Goal: Information Seeking & Learning: Check status

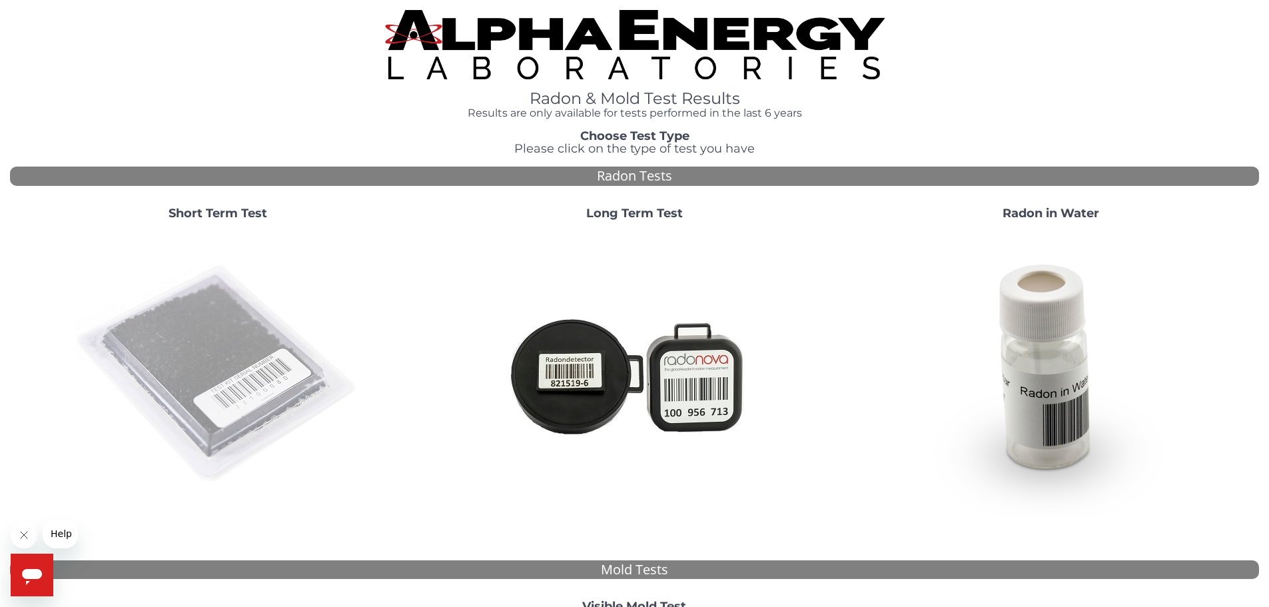
click at [190, 328] on img at bounding box center [218, 374] width 286 height 286
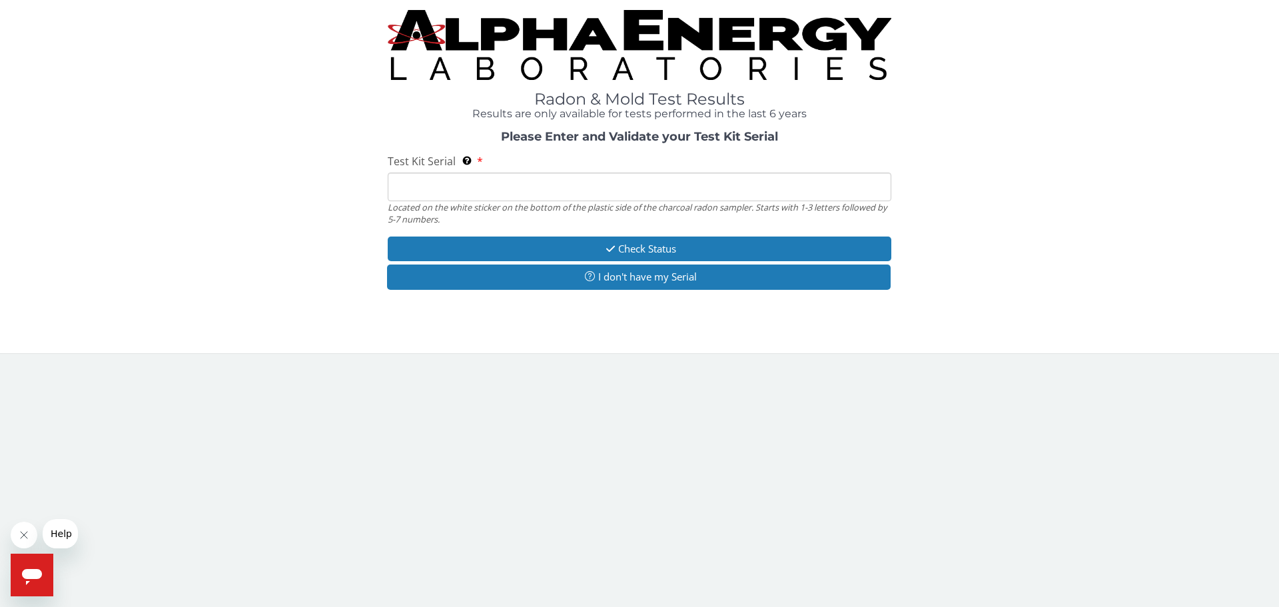
click at [466, 184] on input "Test Kit Serial Located on the white sticker on the bottom of the plastic side …" at bounding box center [639, 186] width 503 height 29
type input "AA775487"
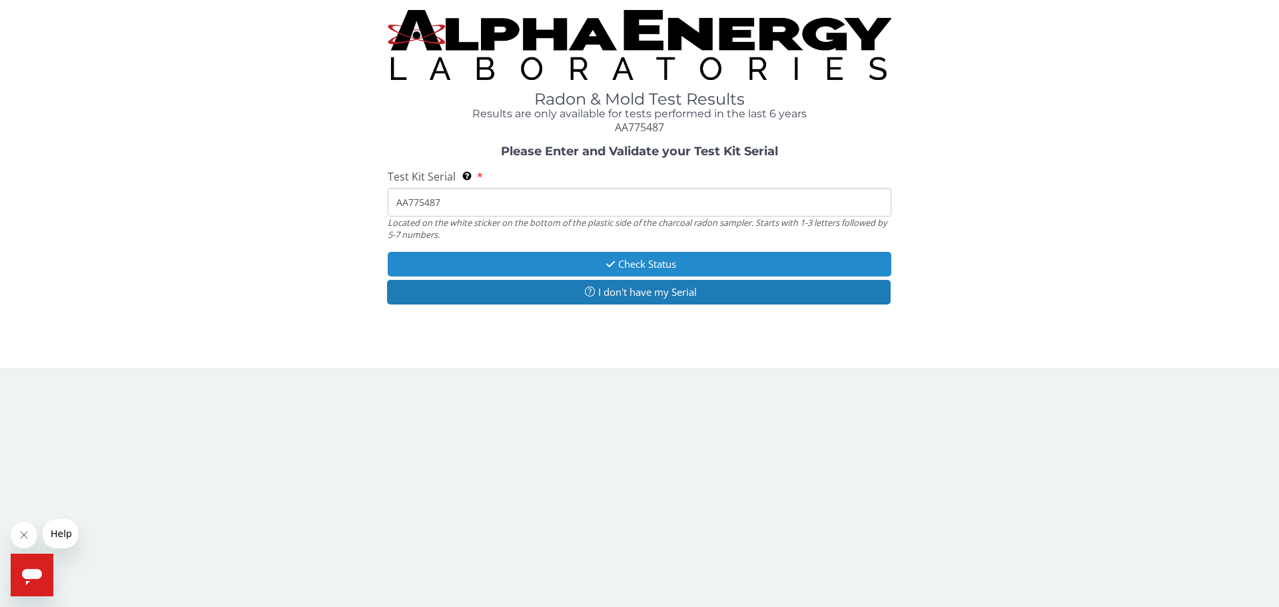
click at [643, 264] on button "Check Status" at bounding box center [639, 264] width 503 height 25
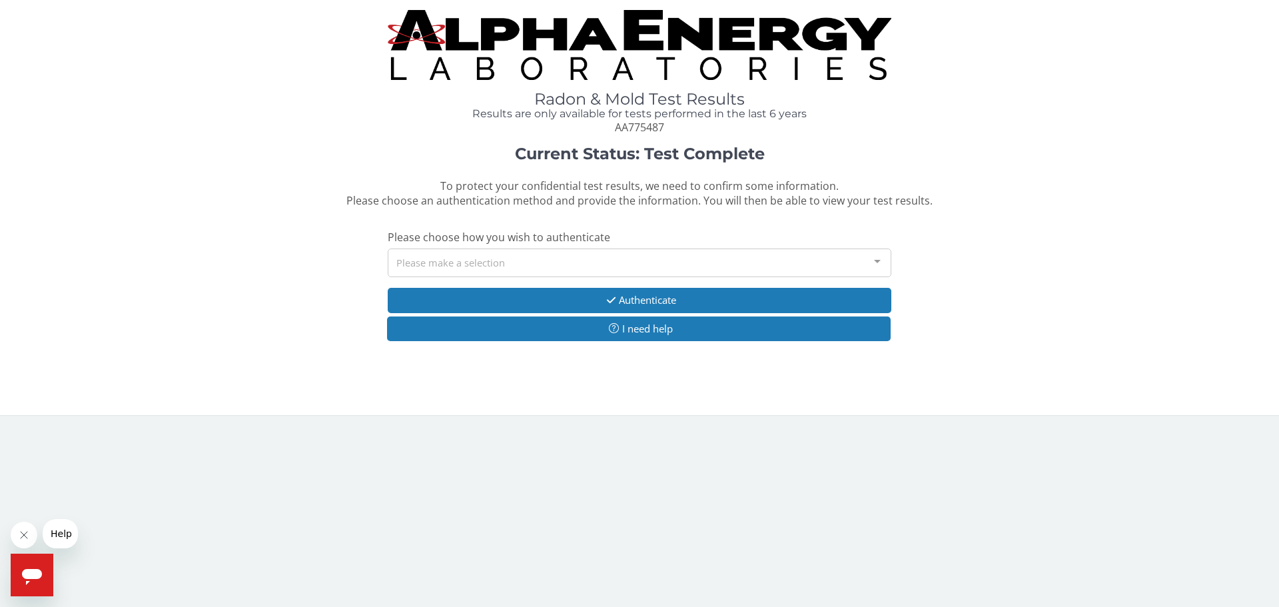
click at [728, 264] on div "Please make a selection" at bounding box center [639, 262] width 503 height 29
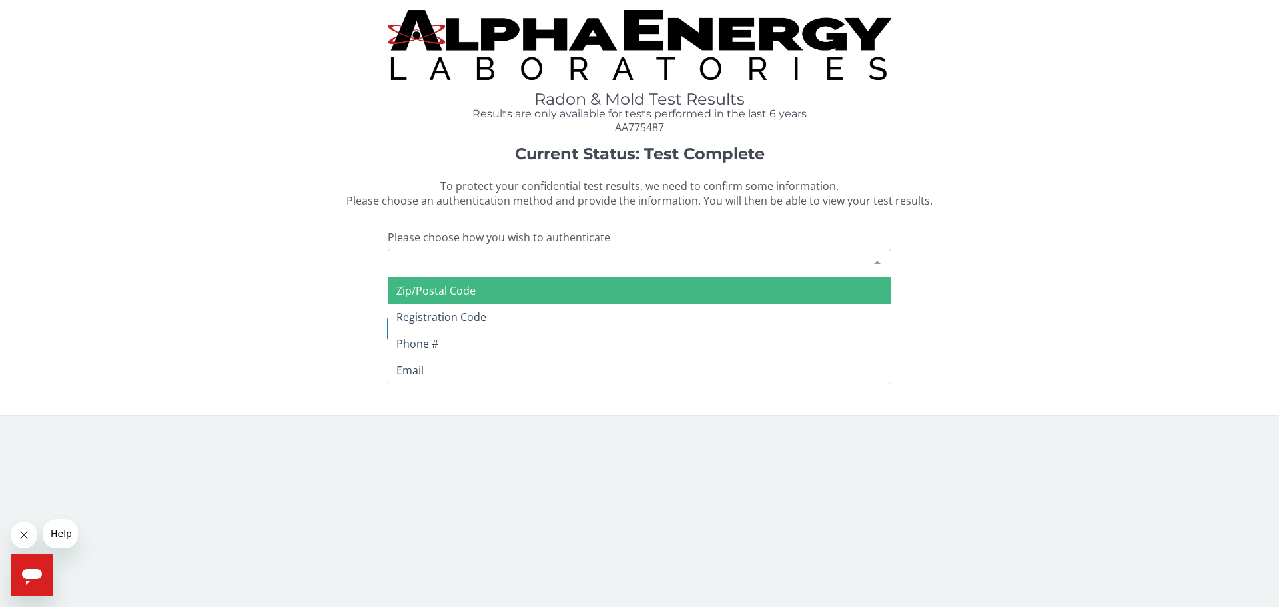
click at [125, 145] on div "Radon & Mold Test Results Results are only available for tests performed in the…" at bounding box center [639, 202] width 1259 height 384
